Goal: Task Accomplishment & Management: Use online tool/utility

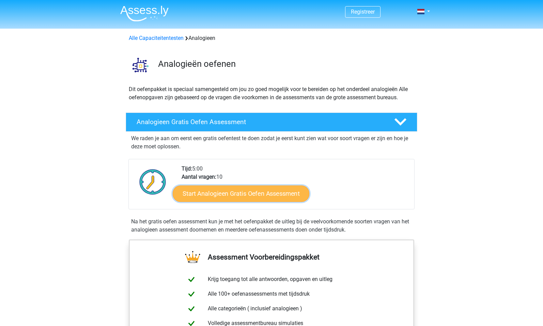
click at [216, 197] on link "Start Analogieen Gratis Oefen Assessment" at bounding box center [241, 193] width 137 height 16
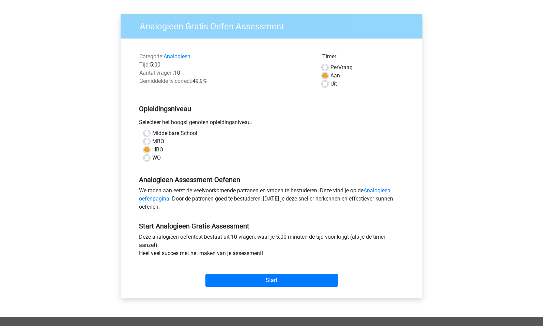
scroll to position [42, 0]
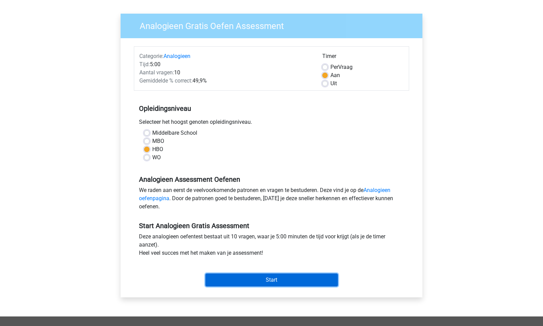
click at [251, 277] on input "Start" at bounding box center [271, 279] width 133 height 13
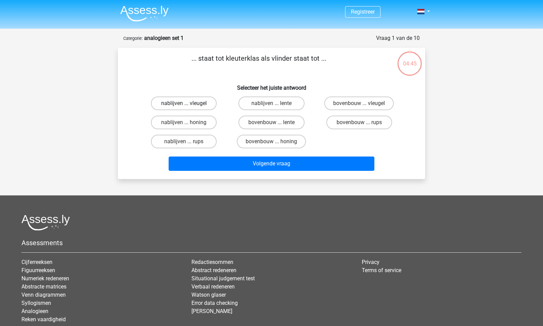
drag, startPoint x: 227, startPoint y: 91, endPoint x: 213, endPoint y: 100, distance: 16.7
click at [213, 100] on div "... staat tot kleuterklas als vlinder staat tot ... Selecteer het juiste antwoo…" at bounding box center [272, 113] width 302 height 120
click at [343, 123] on label "bovenbouw ... rups" at bounding box center [359, 122] width 66 height 14
click at [359, 123] on input "bovenbouw ... rups" at bounding box center [361, 124] width 4 height 4
radio input "true"
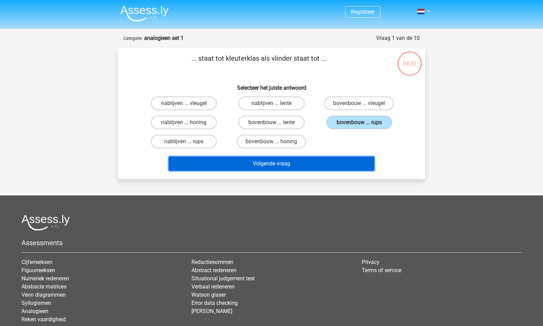
click at [306, 167] on button "Volgende vraag" at bounding box center [272, 163] width 206 height 14
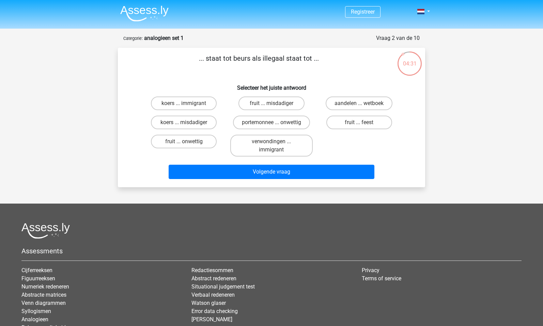
click at [321, 82] on h6 "Selecteer het juiste antwoord" at bounding box center [271, 85] width 285 height 12
